Goal: Transaction & Acquisition: Purchase product/service

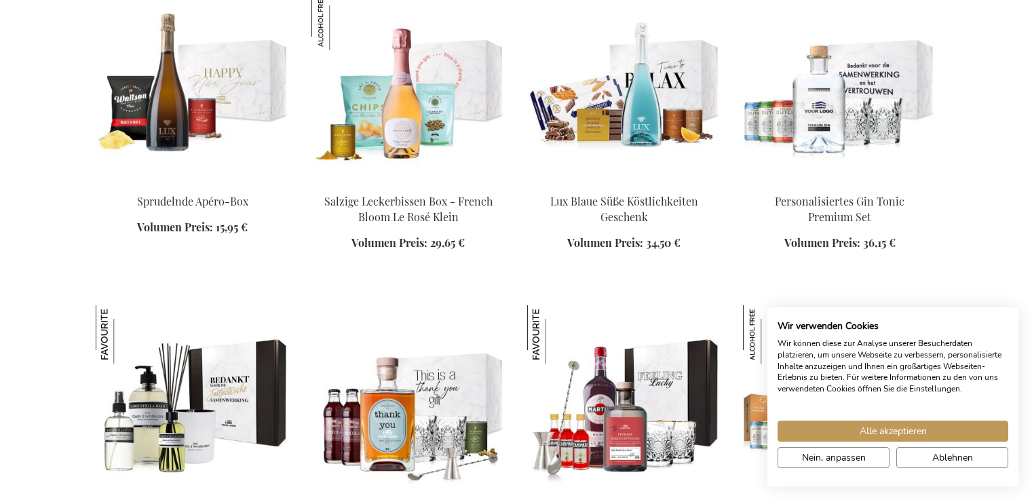
scroll to position [1381, 0]
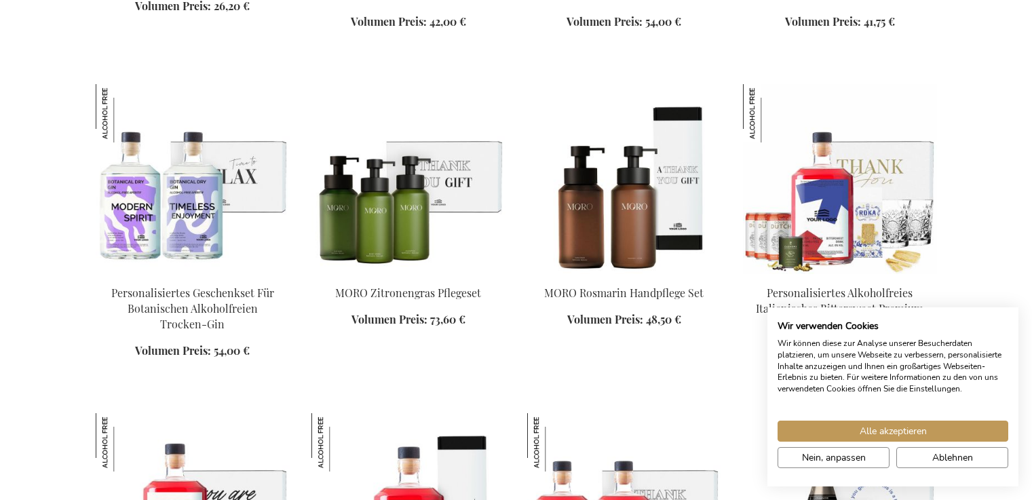
scroll to position [2547, 0]
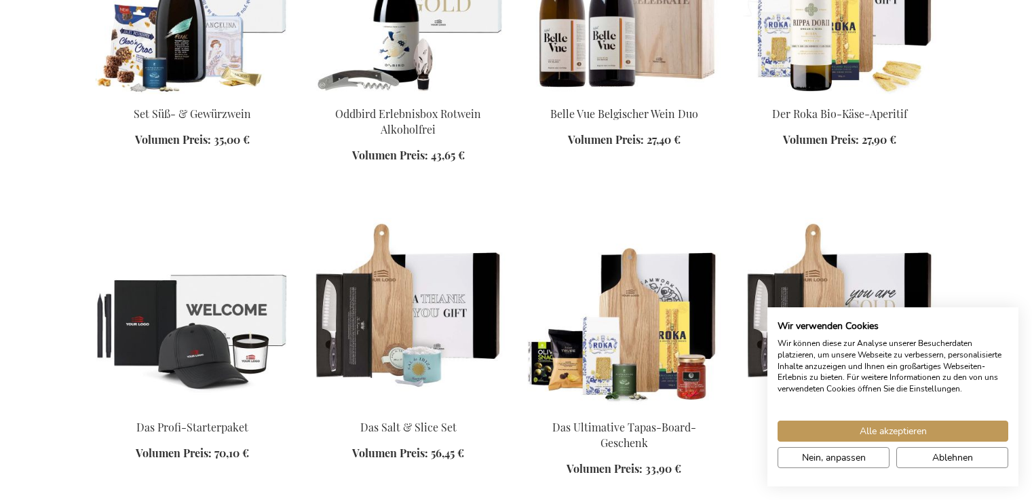
scroll to position [2798, 0]
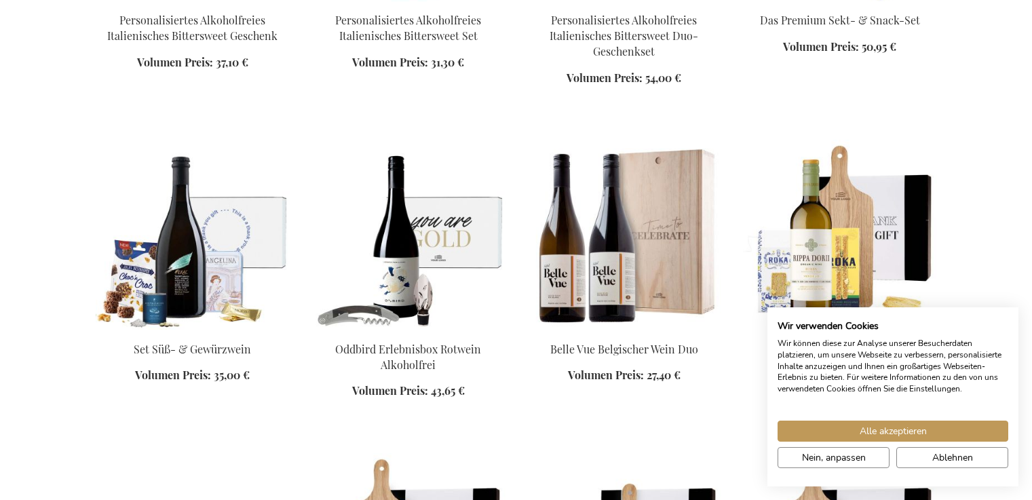
scroll to position [2333, 0]
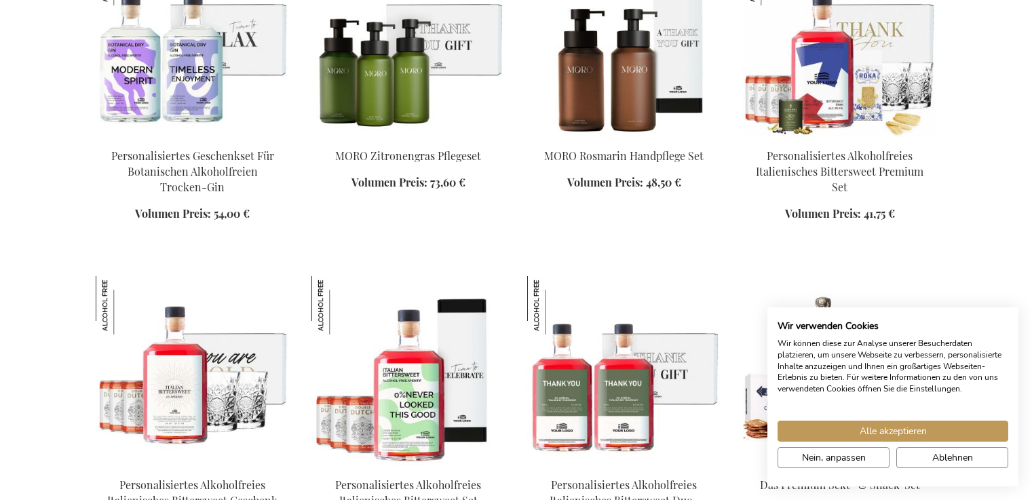
scroll to position [2730, 0]
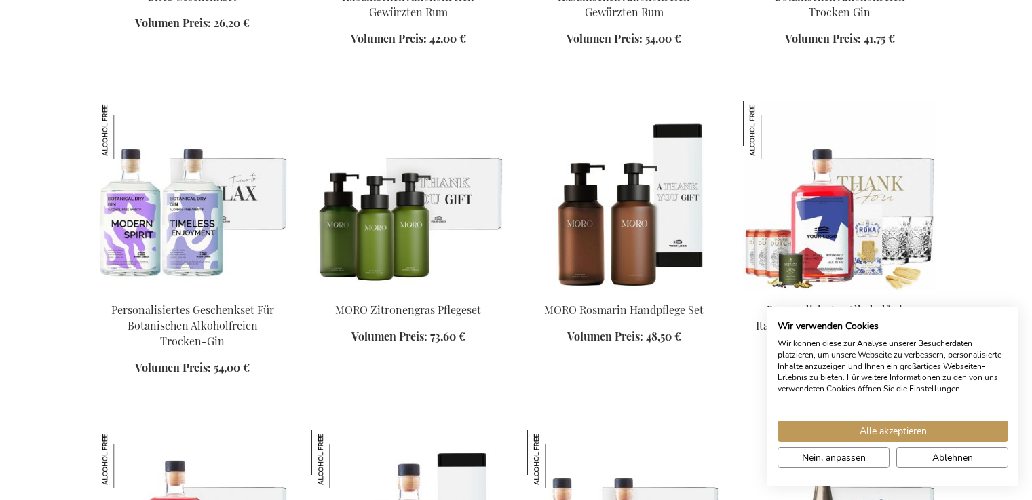
scroll to position [1769, 0]
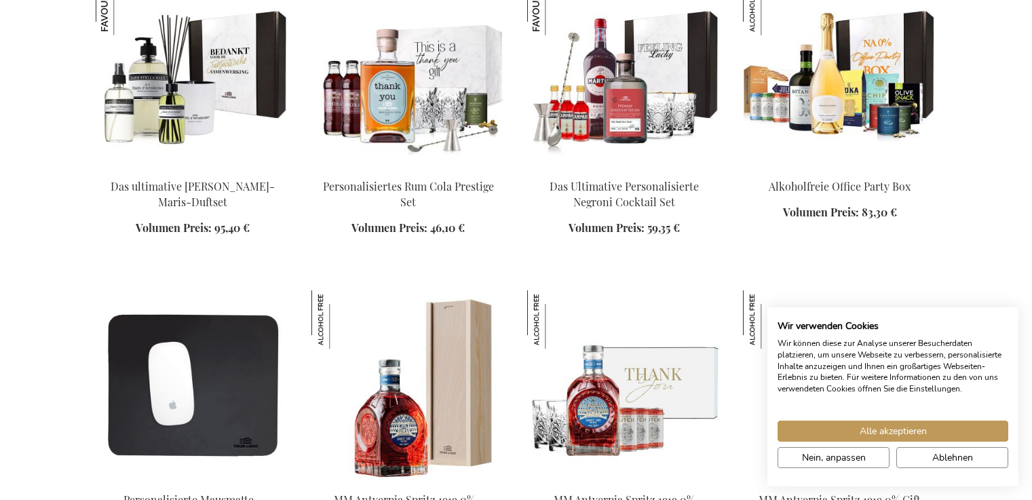
scroll to position [1793, 0]
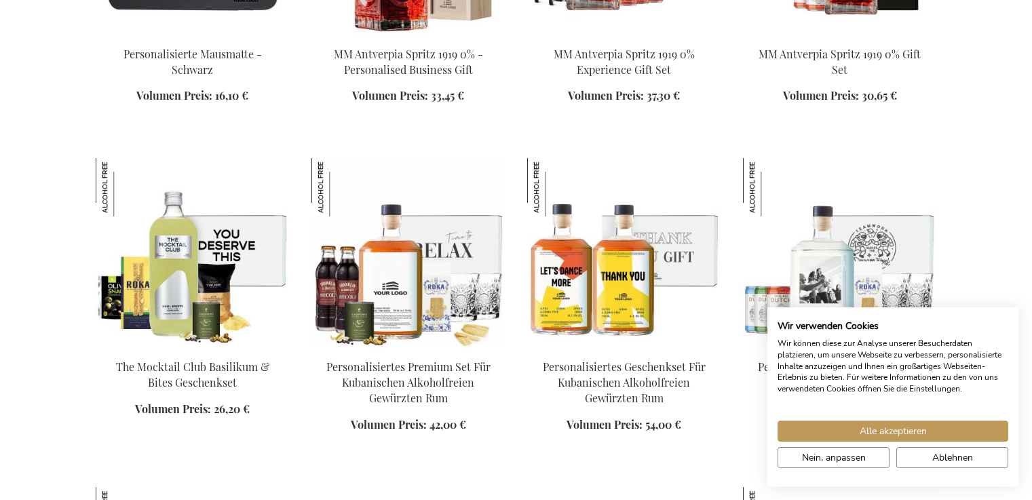
scroll to position [1333, 0]
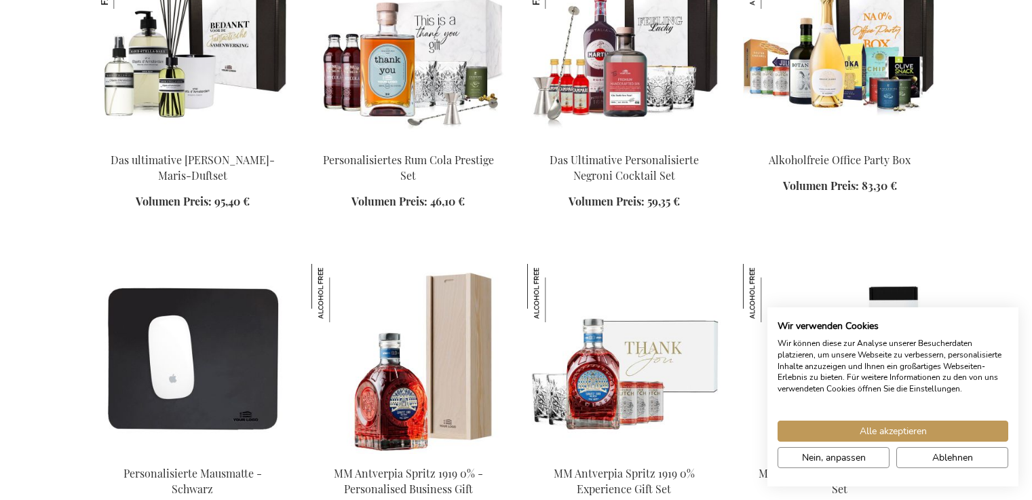
scroll to position [1550, 0]
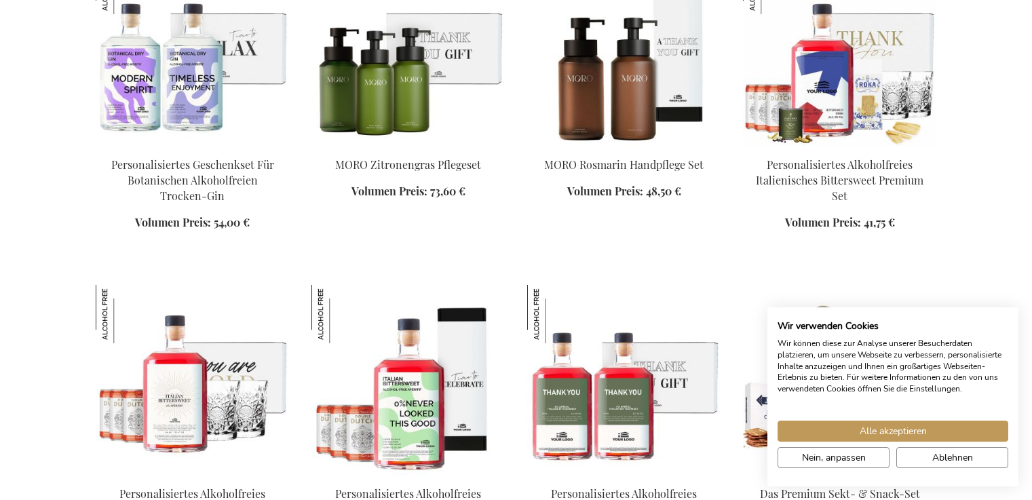
scroll to position [2581, 0]
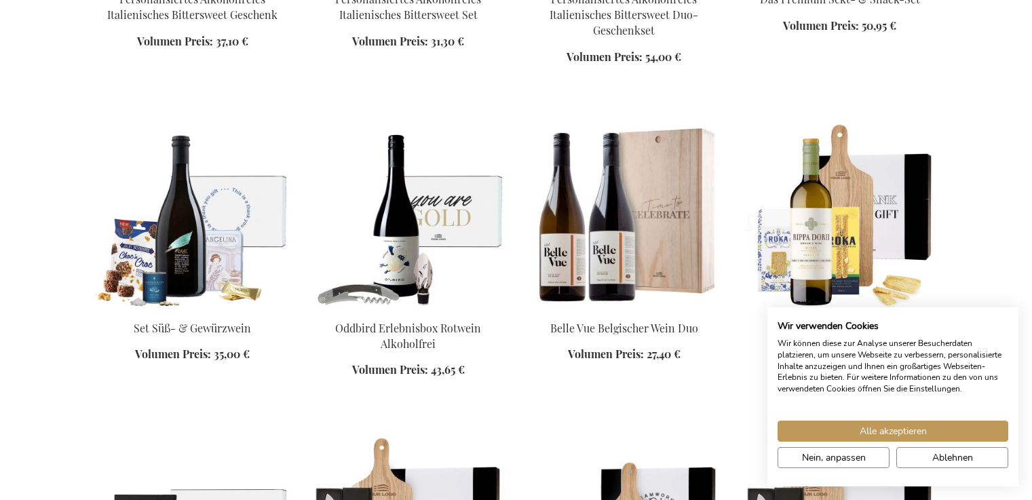
scroll to position [3038, 0]
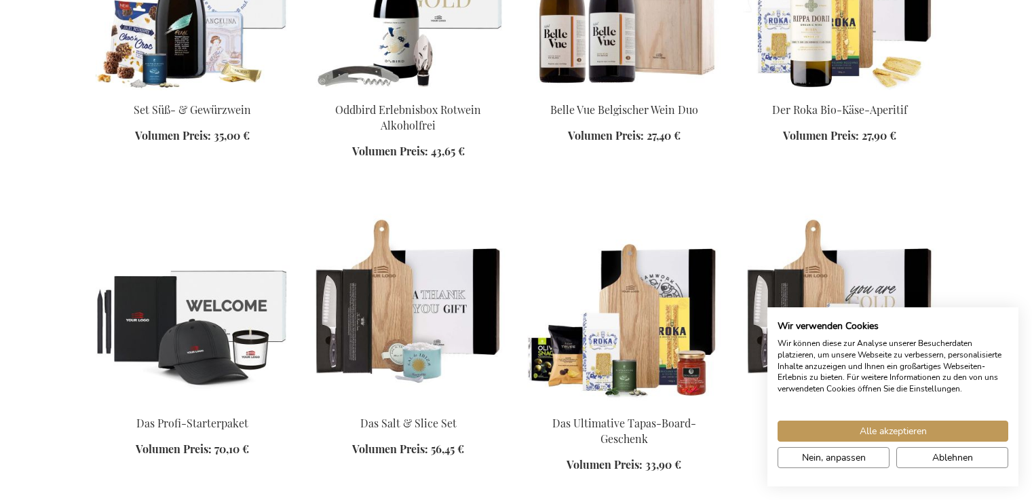
click at [164, 458] on div "In den Warenkorb" at bounding box center [193, 465] width 194 height 14
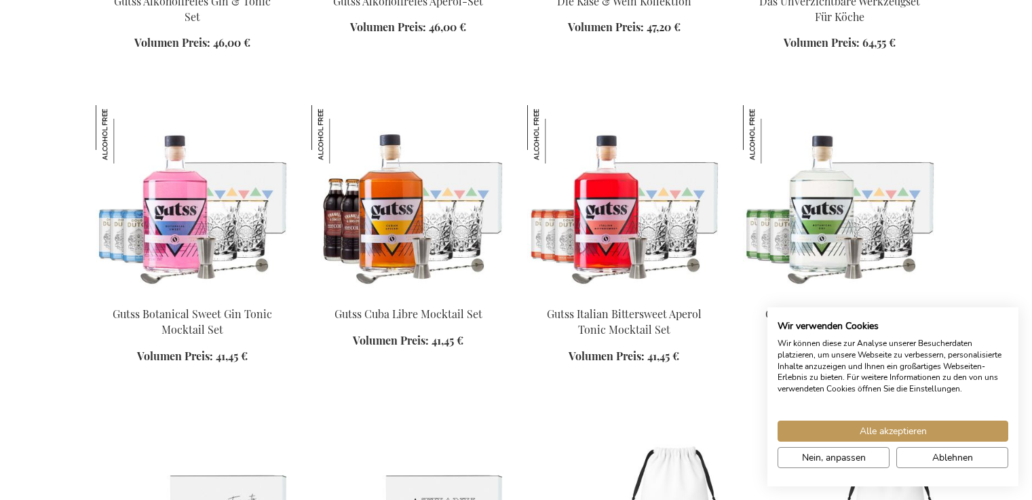
scroll to position [4191, 0]
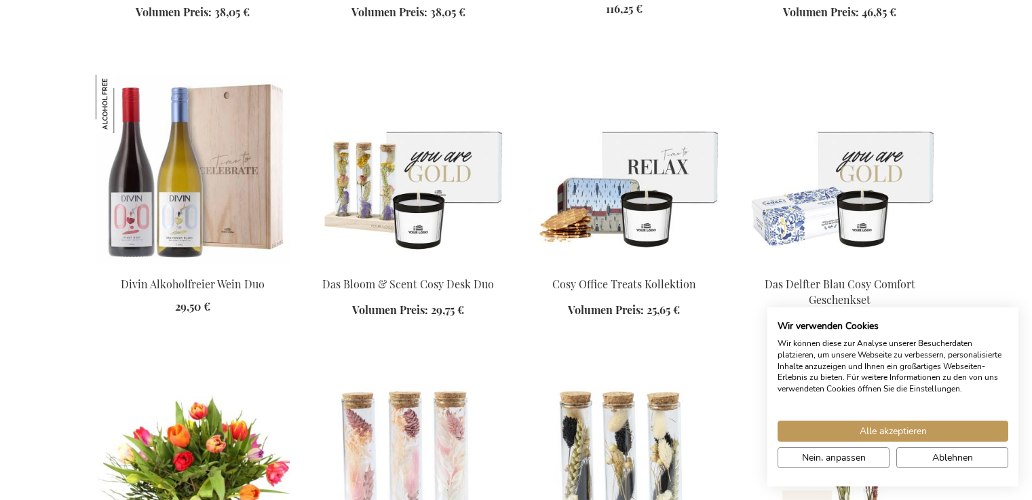
scroll to position [4771, 0]
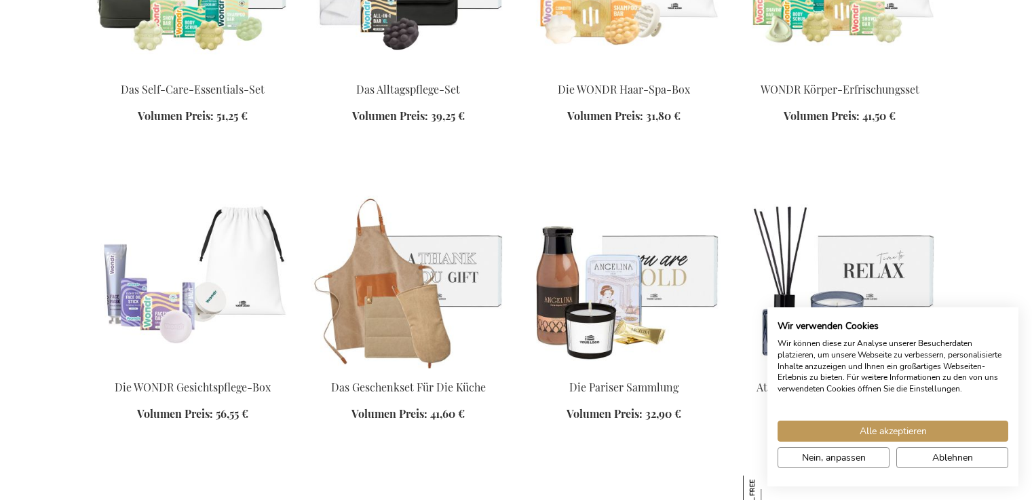
scroll to position [3868, 0]
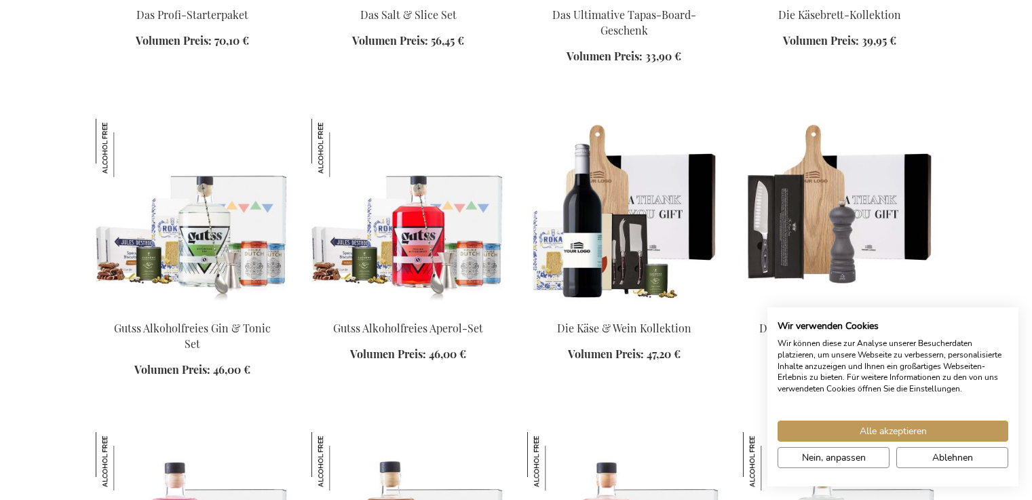
scroll to position [3030, 0]
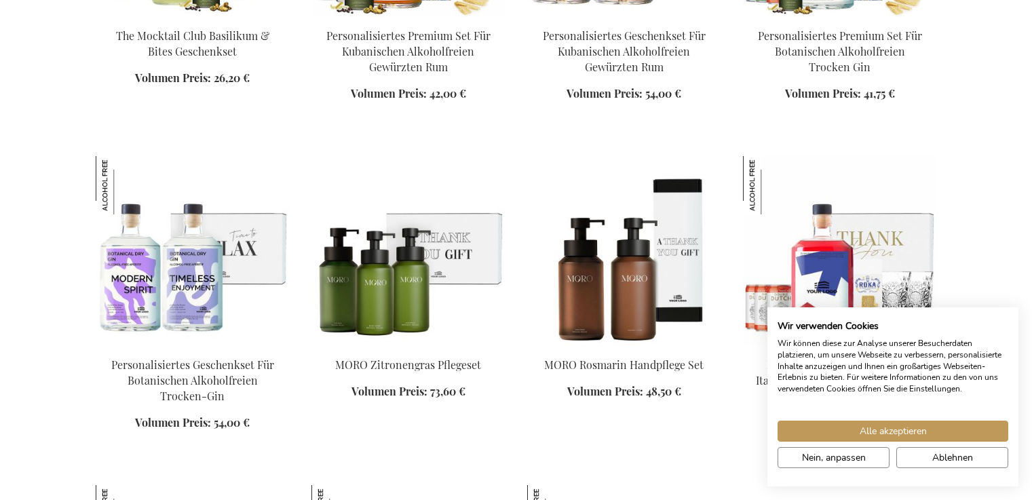
scroll to position [1712, 0]
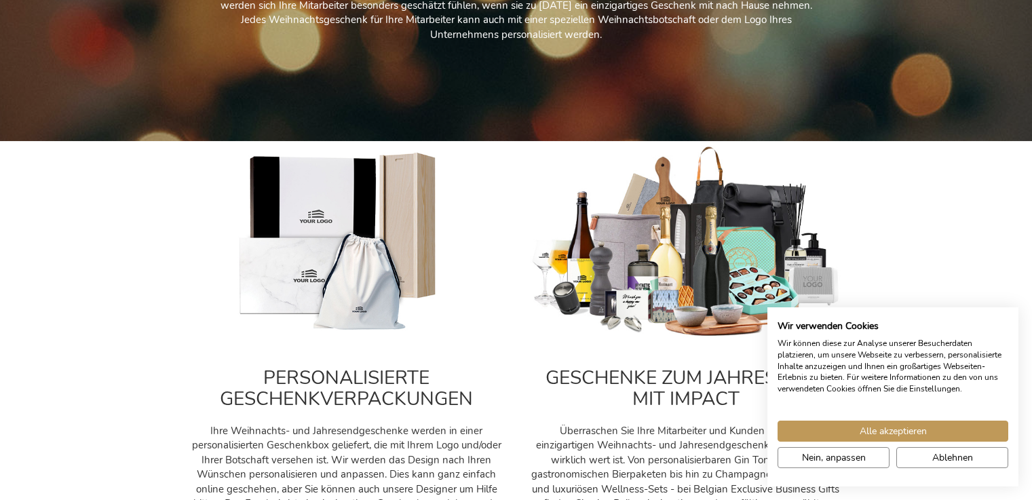
scroll to position [50, 0]
